Goal: Task Accomplishment & Management: Use online tool/utility

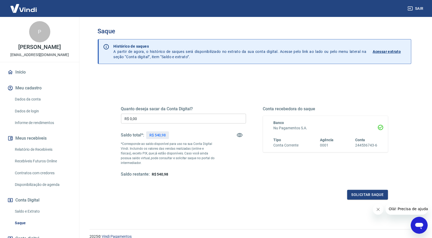
click at [158, 137] on p "R$ 540,98" at bounding box center [157, 136] width 17 height 6
copy p "540,98"
drag, startPoint x: 138, startPoint y: 116, endPoint x: 115, endPoint y: 120, distance: 23.8
click at [115, 120] on div "Quanto deseja sacar da Conta Digital? R$ 0,00 ​ Saldo total*: R$ 540,98 *Corres…" at bounding box center [255, 144] width 280 height 123
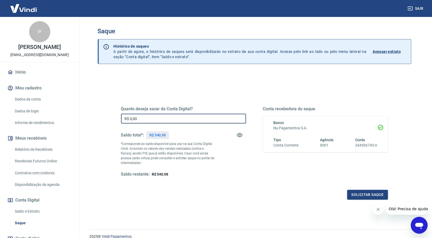
paste input "540,98"
type input "R$ 540,98"
click at [353, 196] on button "Solicitar saque" at bounding box center [367, 195] width 41 height 10
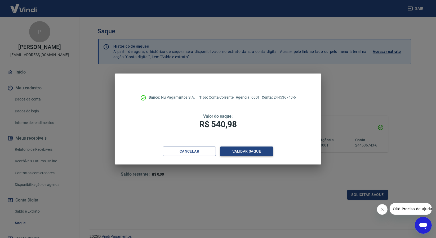
click at [250, 152] on button "Validar saque" at bounding box center [246, 152] width 53 height 10
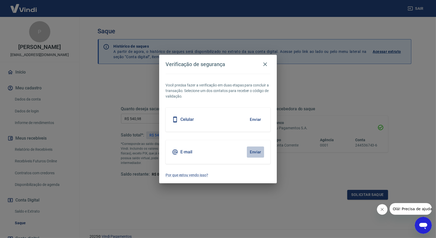
click at [258, 149] on button "Enviar" at bounding box center [255, 152] width 17 height 11
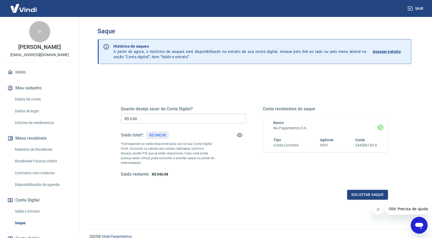
click at [158, 134] on p "R$ 540,98" at bounding box center [157, 136] width 17 height 6
copy p "540,98"
click at [137, 118] on input "R$ 0,00" at bounding box center [183, 119] width 125 height 10
paste input "text"
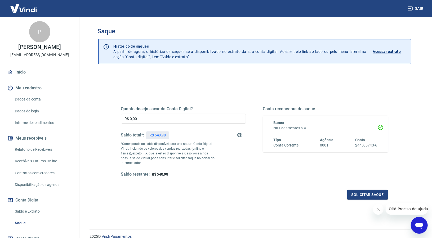
click at [157, 133] on p "R$ 540,98" at bounding box center [157, 136] width 17 height 6
copy p "540,98"
drag, startPoint x: 136, startPoint y: 119, endPoint x: 108, endPoint y: 117, distance: 27.6
click at [108, 117] on div "Quanto deseja sacar da Conta Digital? R$ 0,00 ​ Saldo total*: R$ 540,98 *Corres…" at bounding box center [254, 167] width 313 height 189
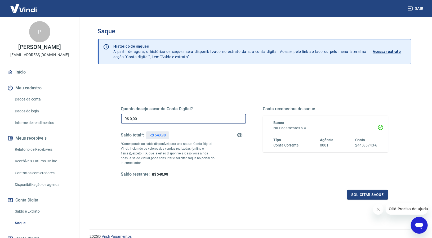
paste input "540,98"
type input "R$ 540,98"
click at [359, 190] on button "Solicitar saque" at bounding box center [367, 195] width 41 height 10
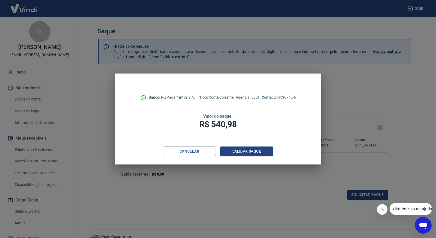
click at [249, 157] on div "Cancelar Validar saque" at bounding box center [218, 156] width 206 height 18
click at [246, 151] on button "Validar saque" at bounding box center [246, 152] width 53 height 10
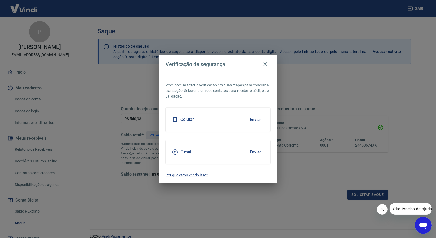
click at [257, 151] on button "Enviar" at bounding box center [255, 152] width 17 height 11
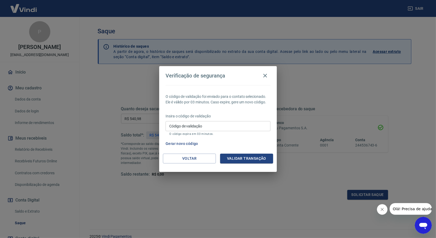
click at [183, 129] on input "Código de validação" at bounding box center [217, 126] width 105 height 10
paste input "540,98"
drag, startPoint x: 183, startPoint y: 129, endPoint x: 141, endPoint y: 127, distance: 41.9
click at [141, 127] on div "Verificação de segurança O código de validação foi enviado para o contato selec…" at bounding box center [218, 119] width 436 height 238
paste input "21734"
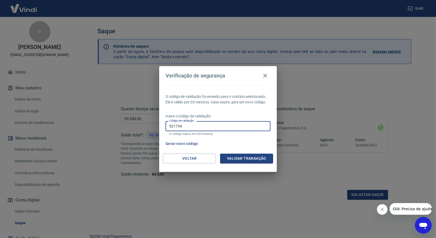
type input "521734"
click at [229, 157] on button "Validar transação" at bounding box center [246, 159] width 53 height 10
